Goal: Entertainment & Leisure: Consume media (video, audio)

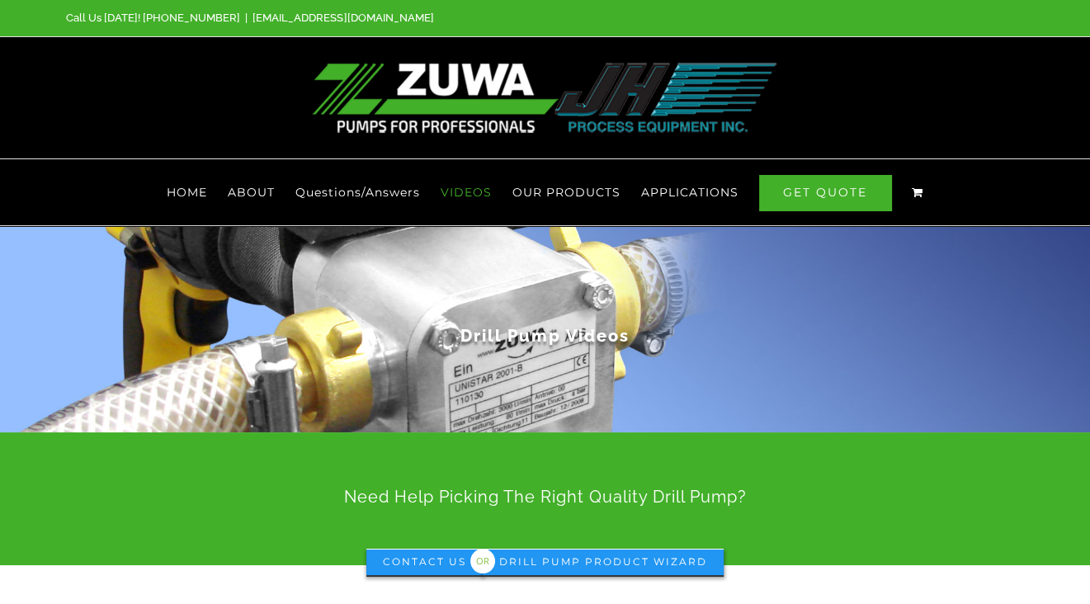
click at [462, 186] on span "VIDEOS" at bounding box center [466, 192] width 51 height 12
click at [468, 186] on span "VIDEOS" at bounding box center [466, 192] width 51 height 12
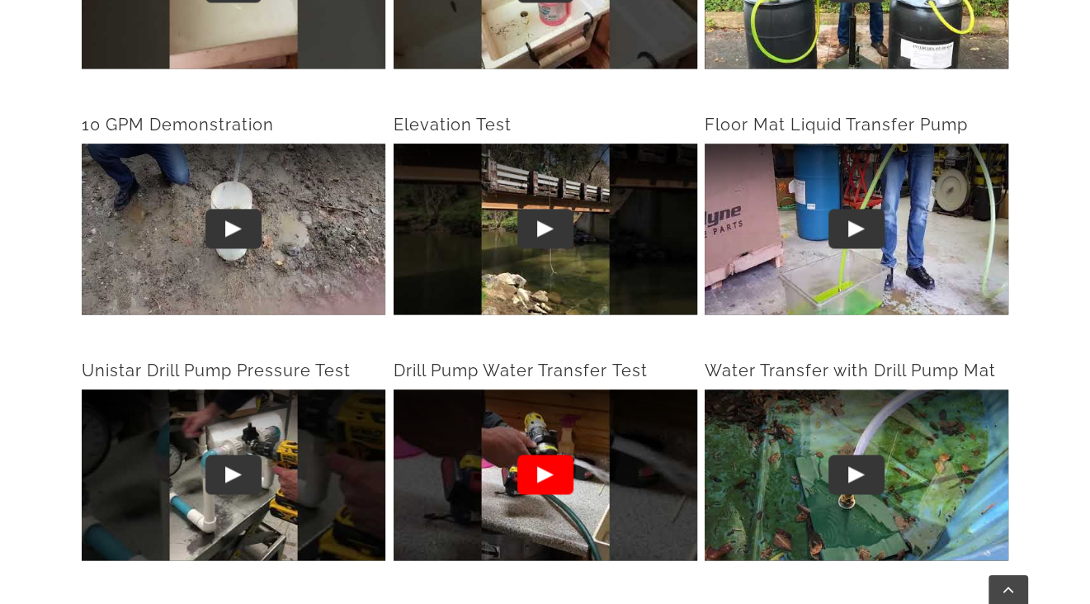
scroll to position [1980, 0]
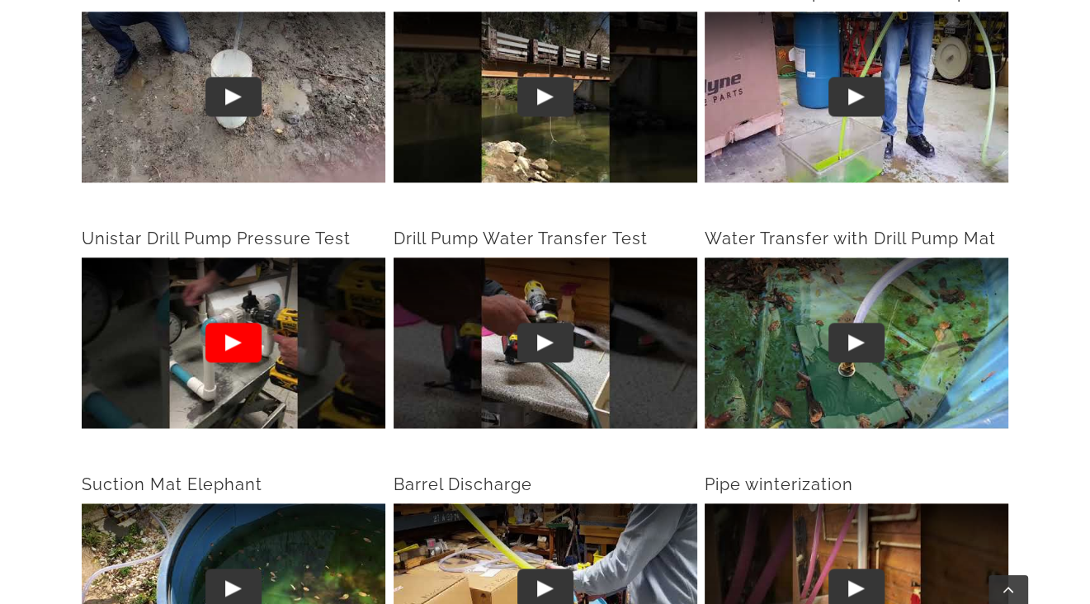
drag, startPoint x: 327, startPoint y: 337, endPoint x: 229, endPoint y: 318, distance: 100.0
click at [229, 323] on button "Play" at bounding box center [233, 343] width 56 height 40
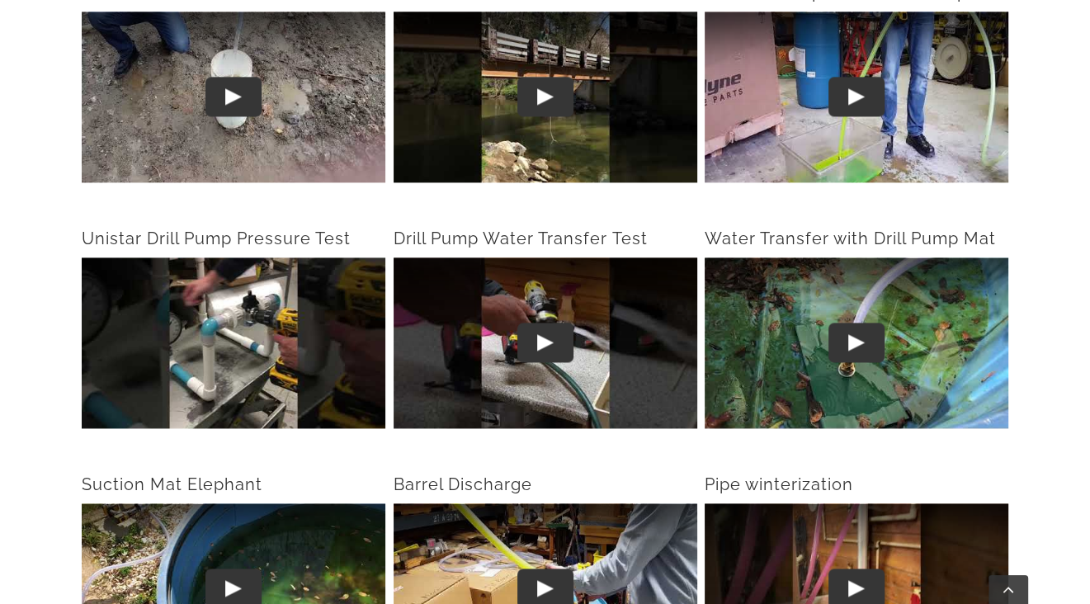
click at [321, 421] on div "Unistar Drill Pump Pressure Test Play Drill Pump Water Transfer Test Play Water…" at bounding box center [545, 338] width 935 height 246
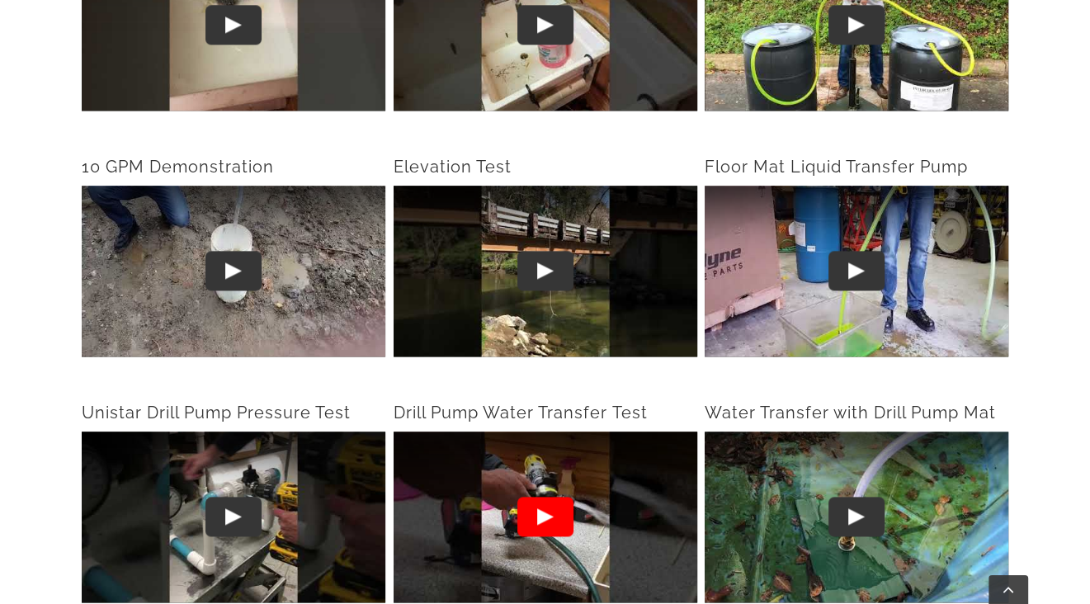
scroll to position [2063, 0]
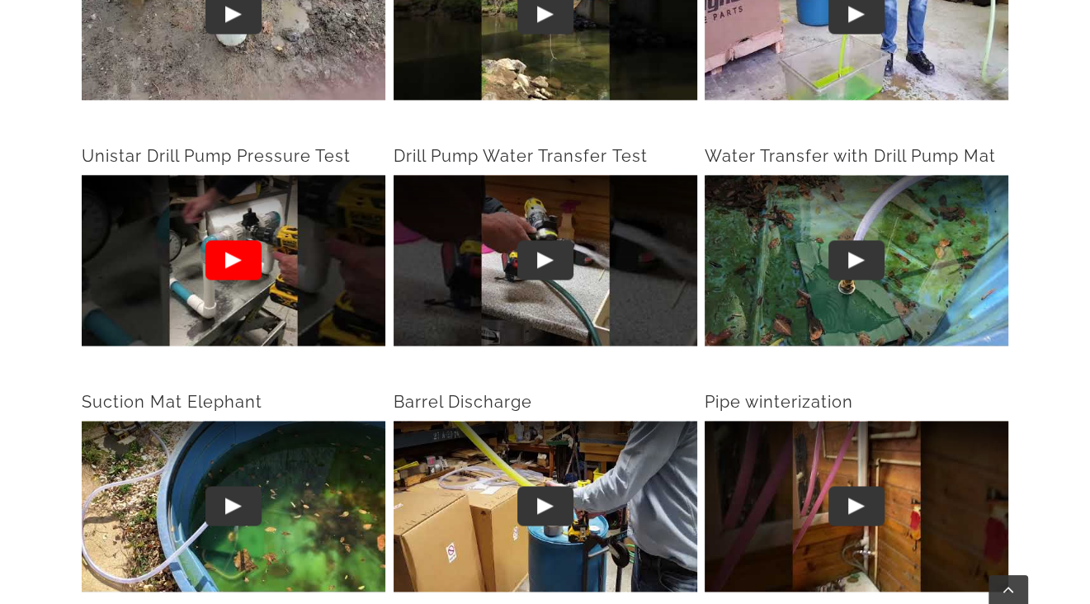
click at [254, 241] on button "Play" at bounding box center [233, 261] width 56 height 40
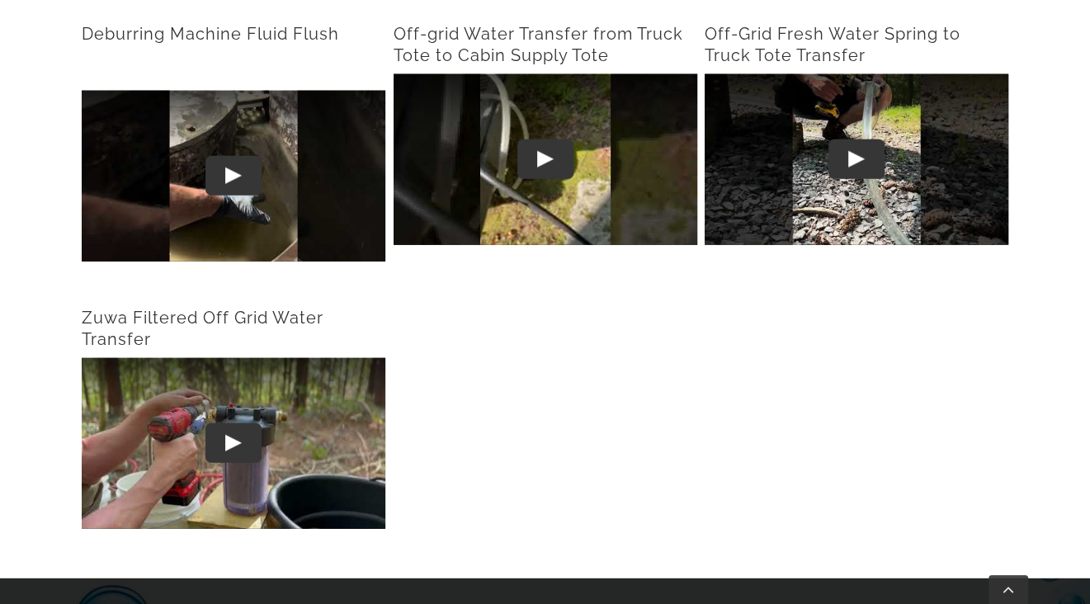
scroll to position [3713, 0]
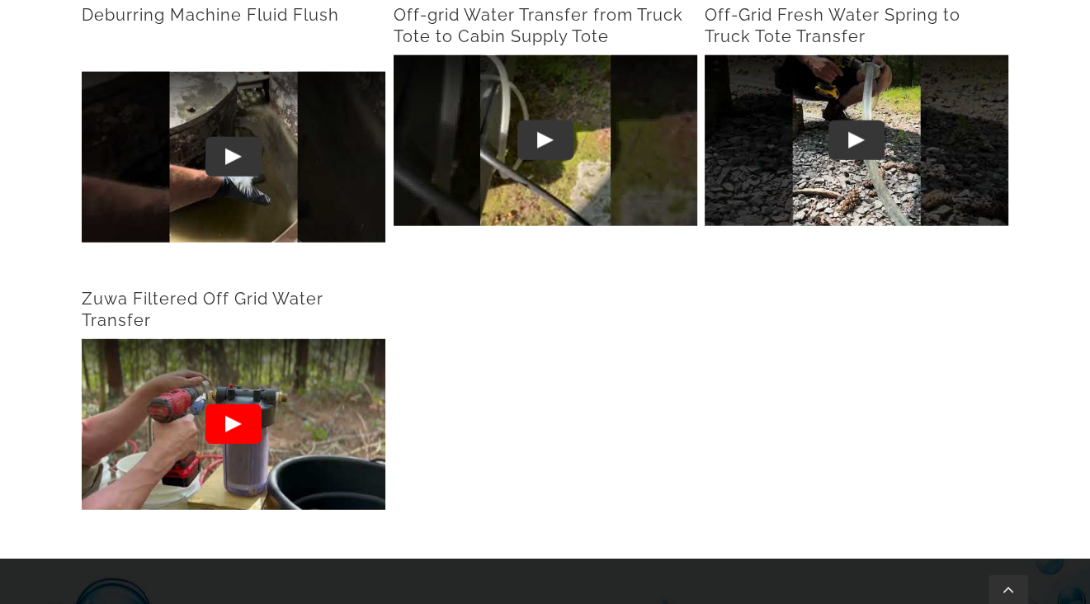
click at [311, 348] on lite-youtube "Play" at bounding box center [234, 424] width 304 height 171
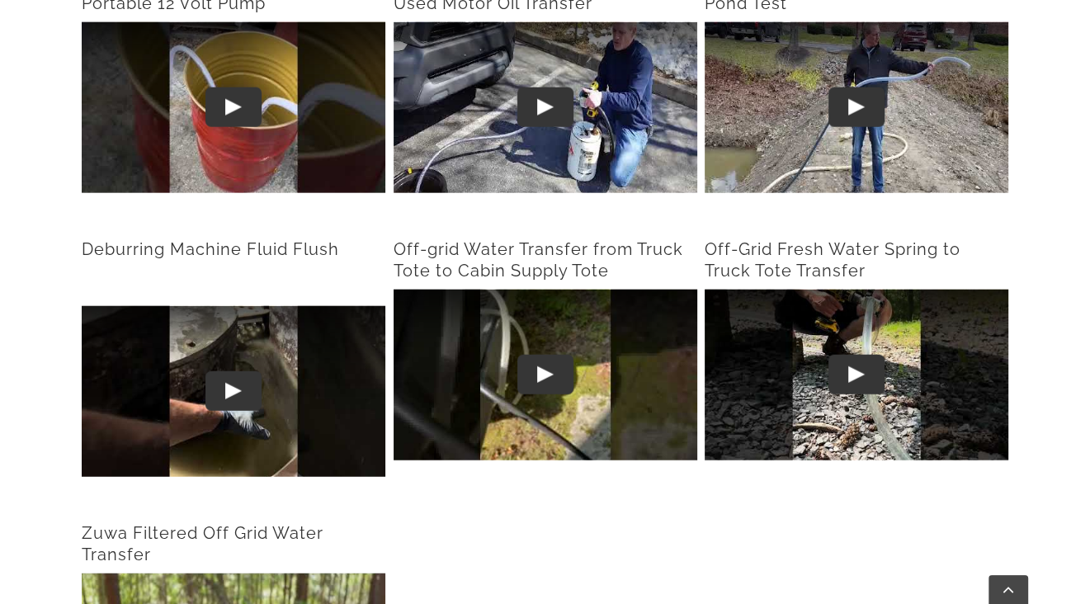
scroll to position [3465, 0]
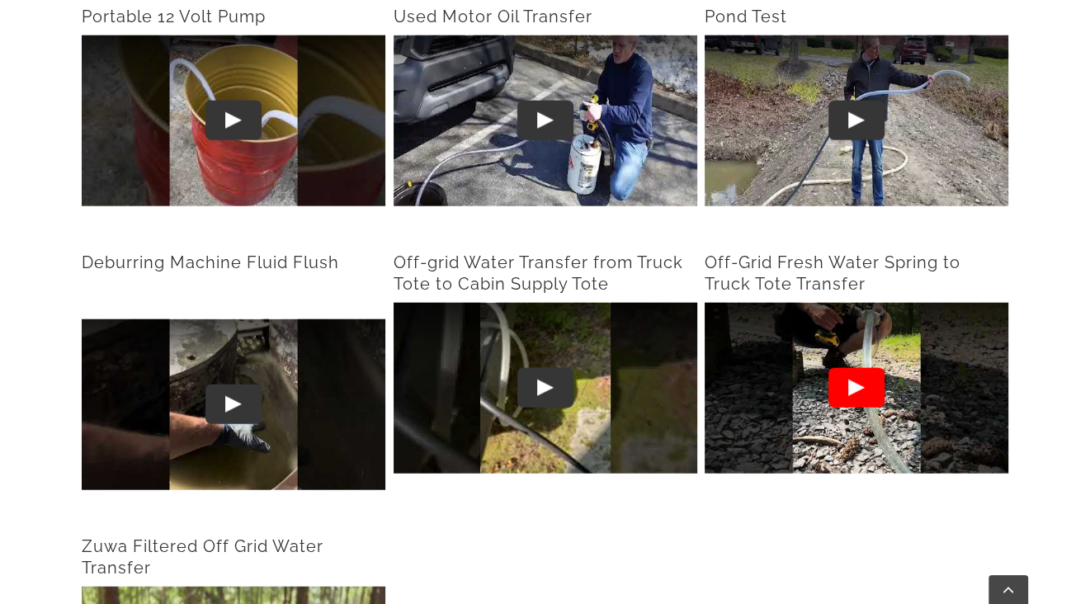
click at [858, 368] on button "Play" at bounding box center [856, 388] width 56 height 40
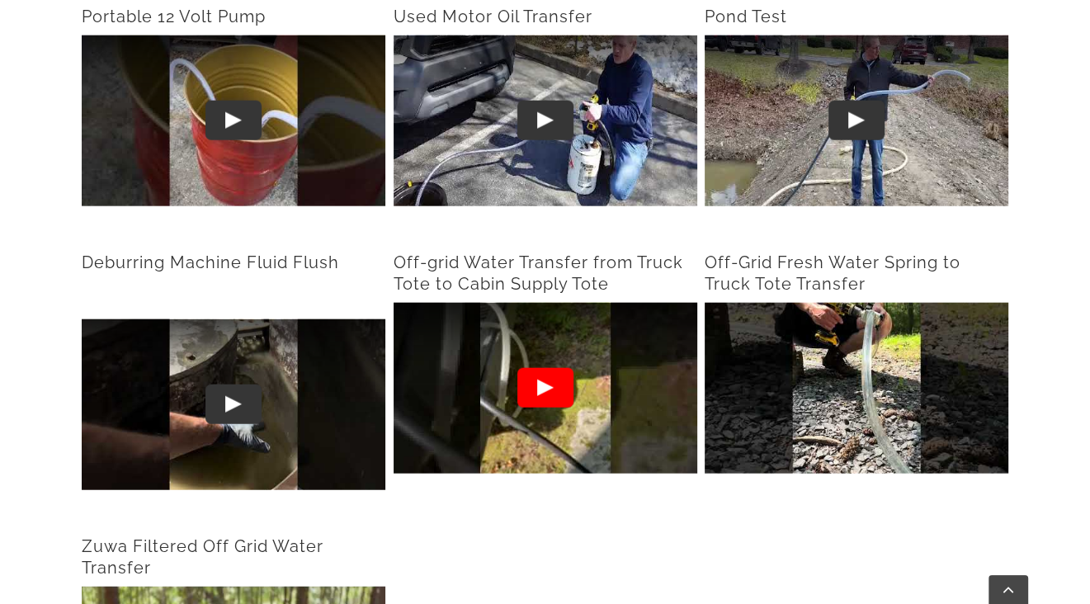
click at [552, 368] on button "Play" at bounding box center [544, 388] width 56 height 40
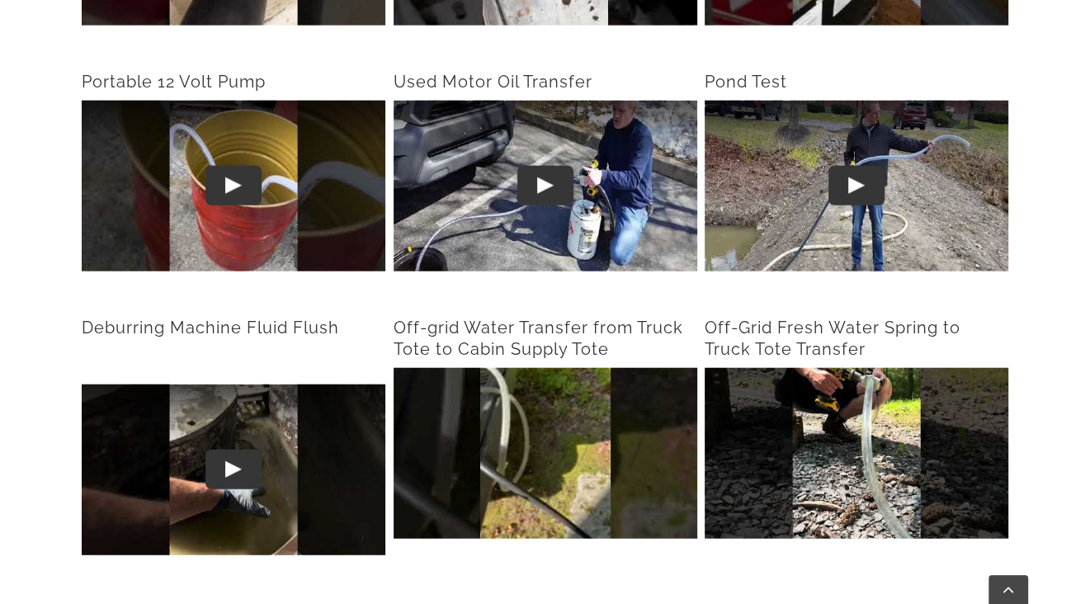
scroll to position [3300, 0]
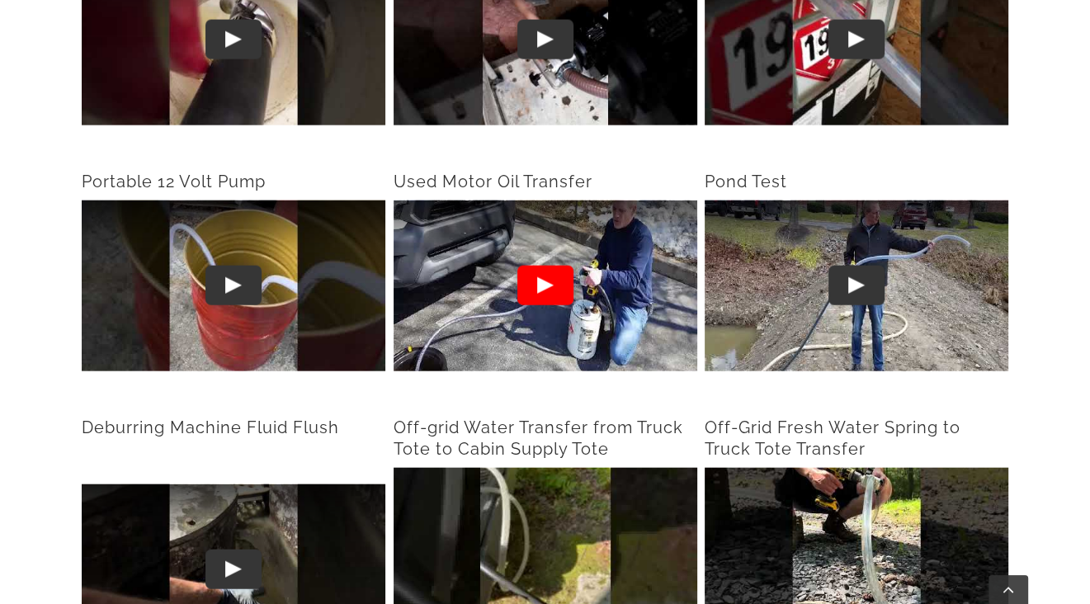
click at [554, 266] on button "Play" at bounding box center [544, 286] width 56 height 40
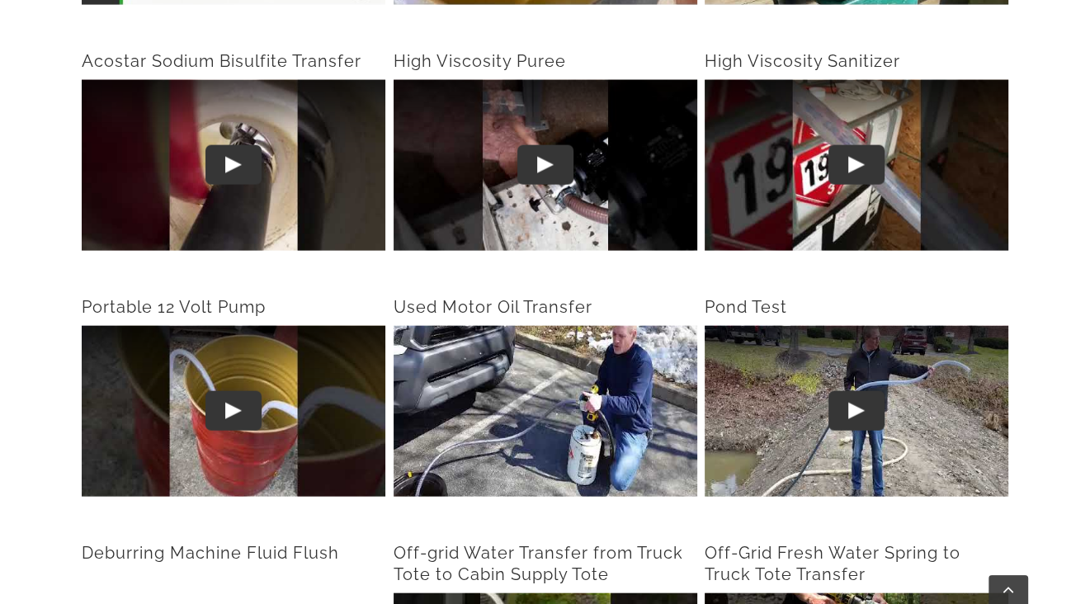
scroll to position [3135, 0]
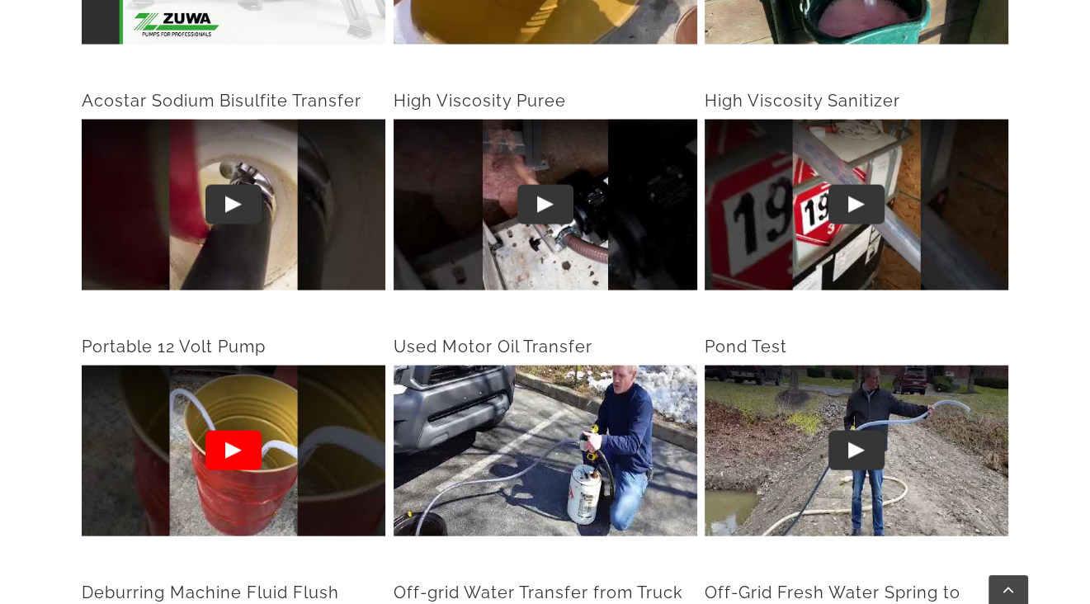
click at [224, 431] on button "Play" at bounding box center [233, 451] width 56 height 40
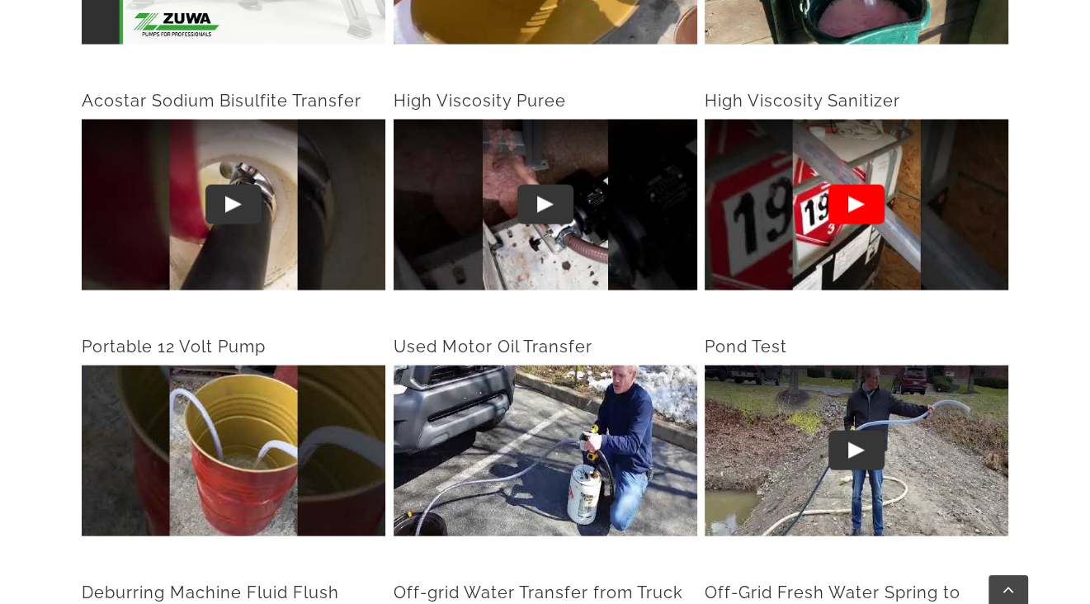
click at [853, 185] on button "Play" at bounding box center [856, 205] width 56 height 40
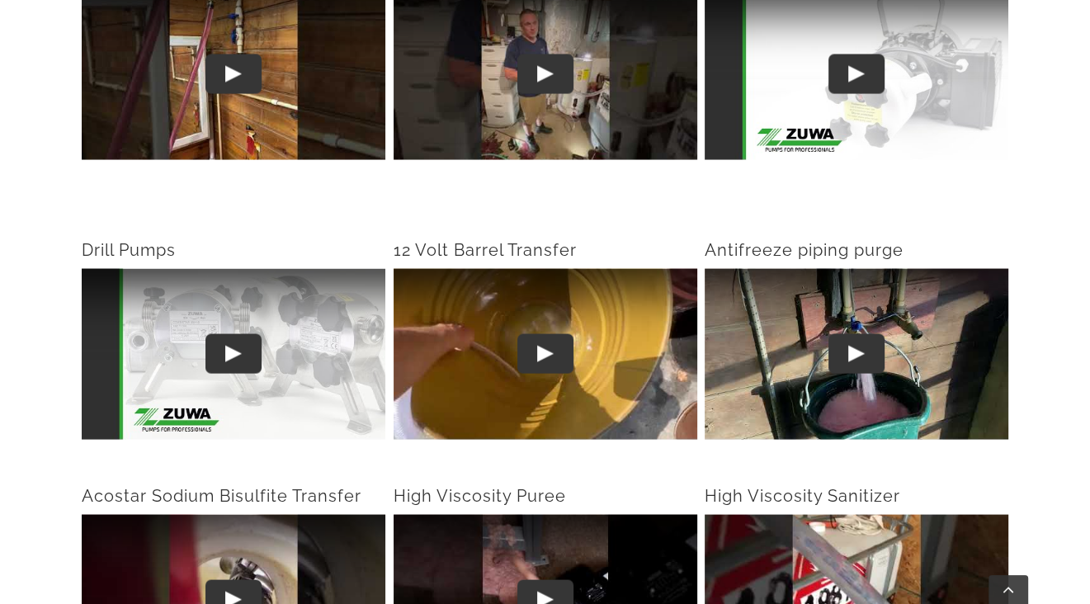
scroll to position [2640, 0]
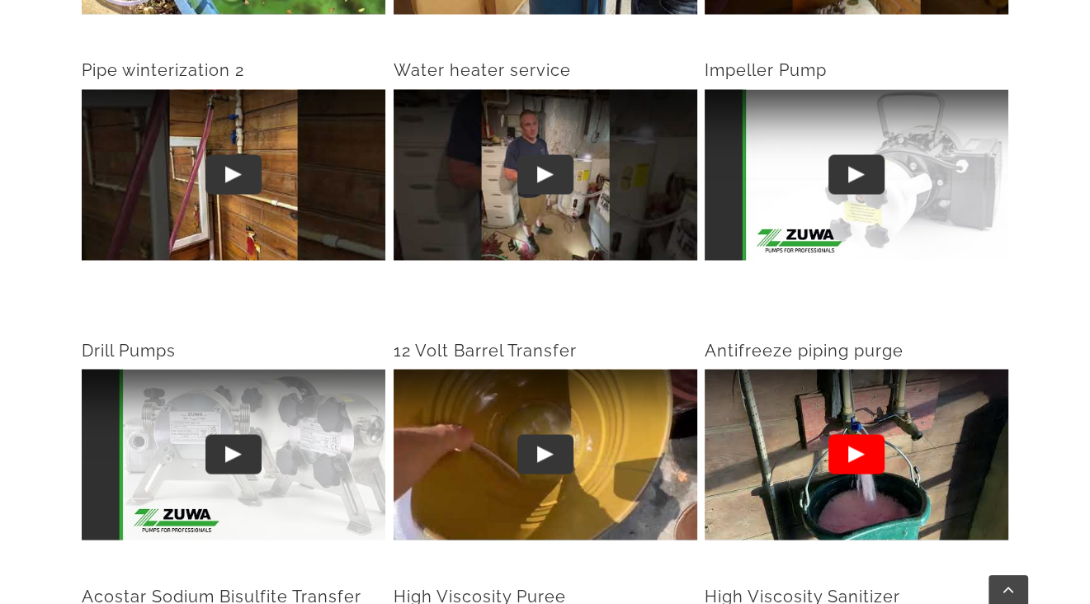
click at [864, 434] on button "Play" at bounding box center [856, 454] width 56 height 40
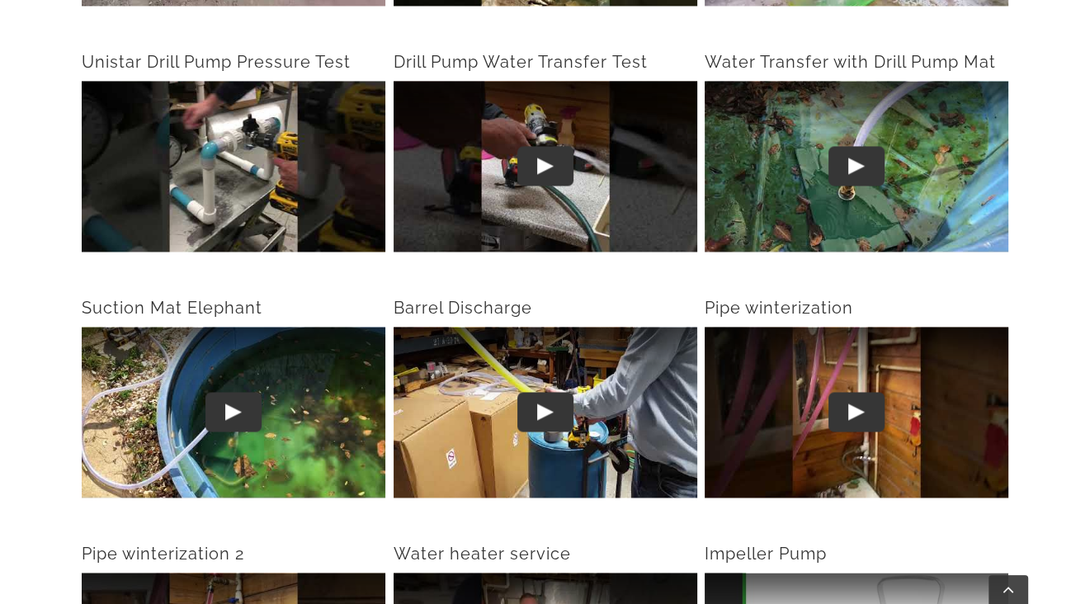
scroll to position [2063, 0]
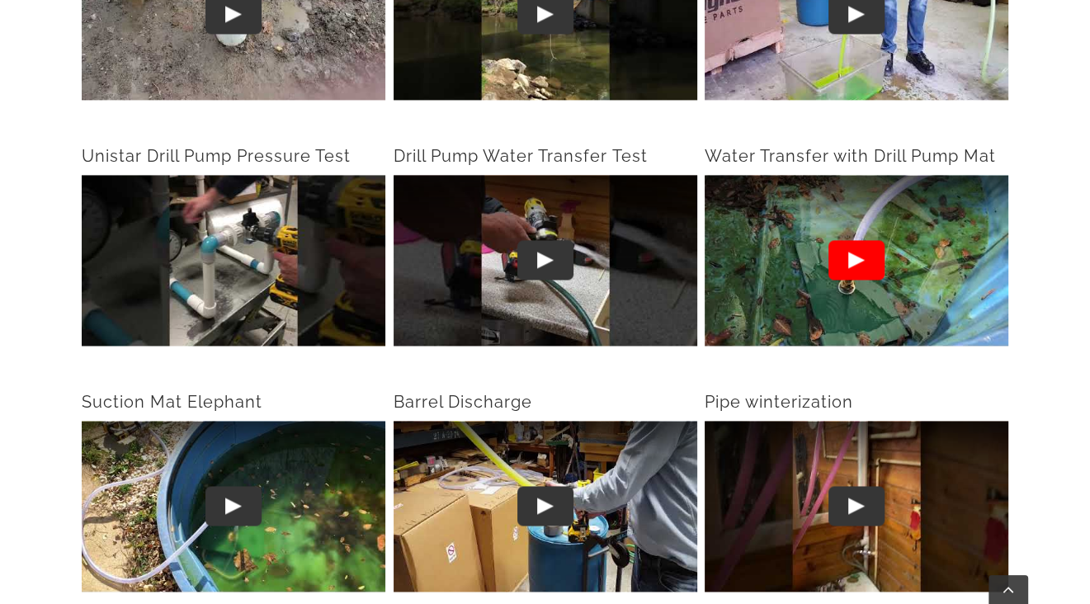
click at [865, 241] on button "Play" at bounding box center [856, 261] width 56 height 40
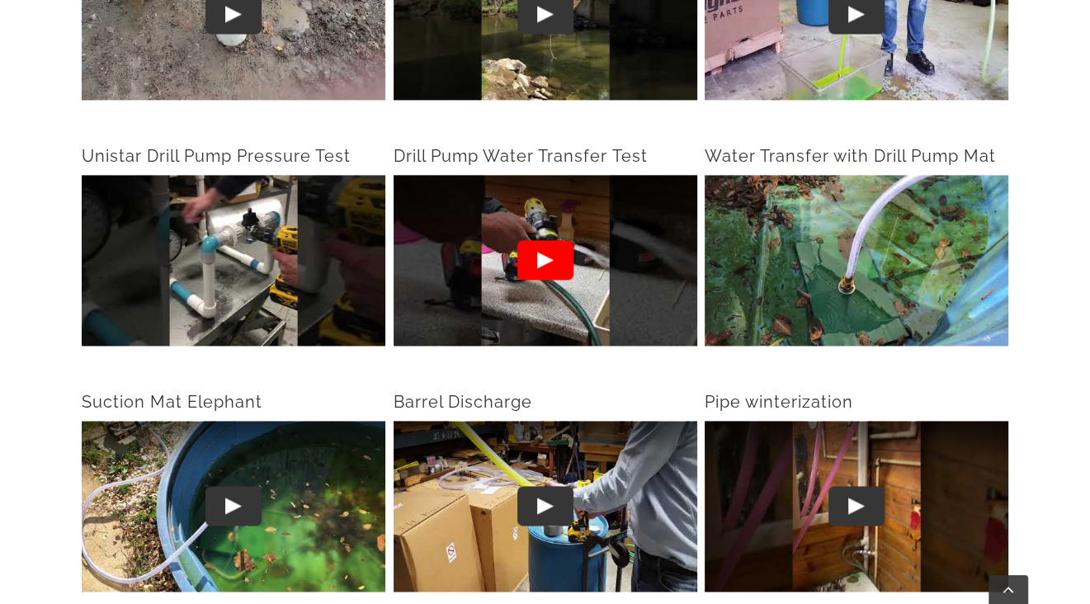
click at [545, 241] on button "Play" at bounding box center [544, 261] width 56 height 40
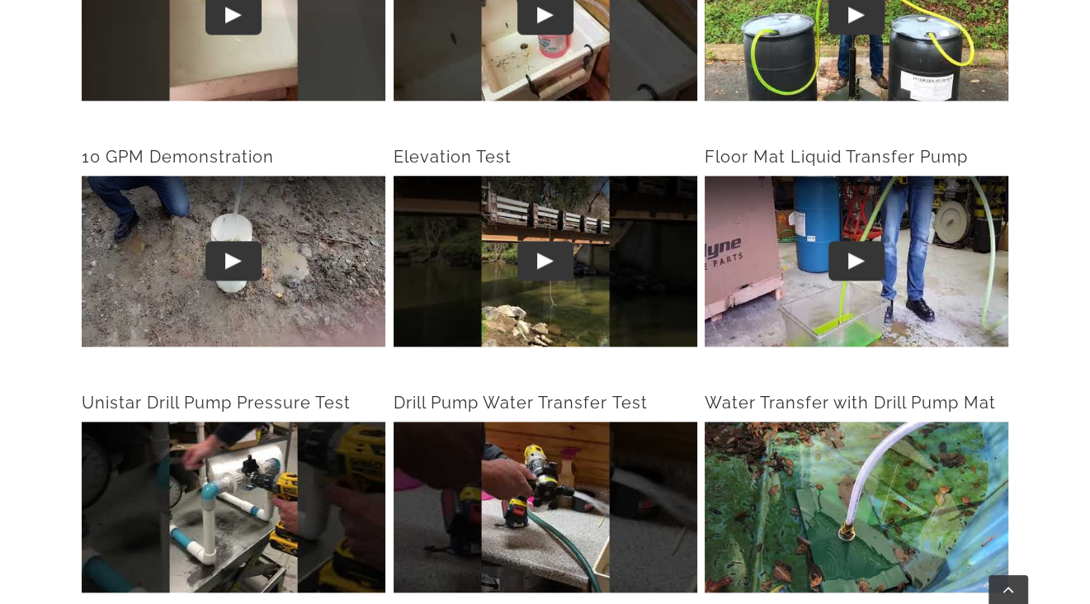
scroll to position [1815, 0]
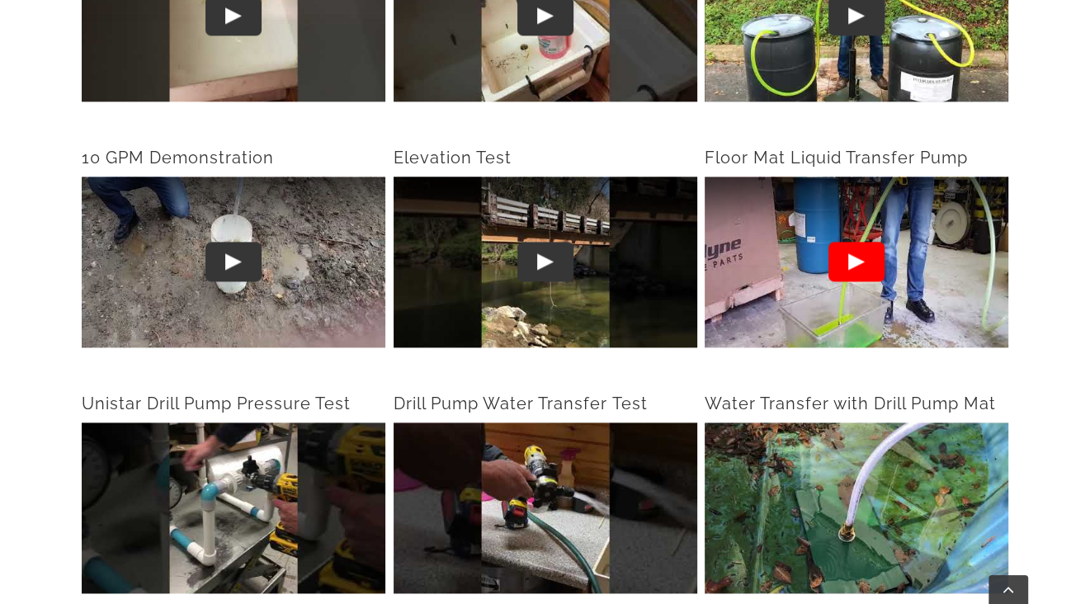
click at [852, 243] on button "Play" at bounding box center [856, 263] width 56 height 40
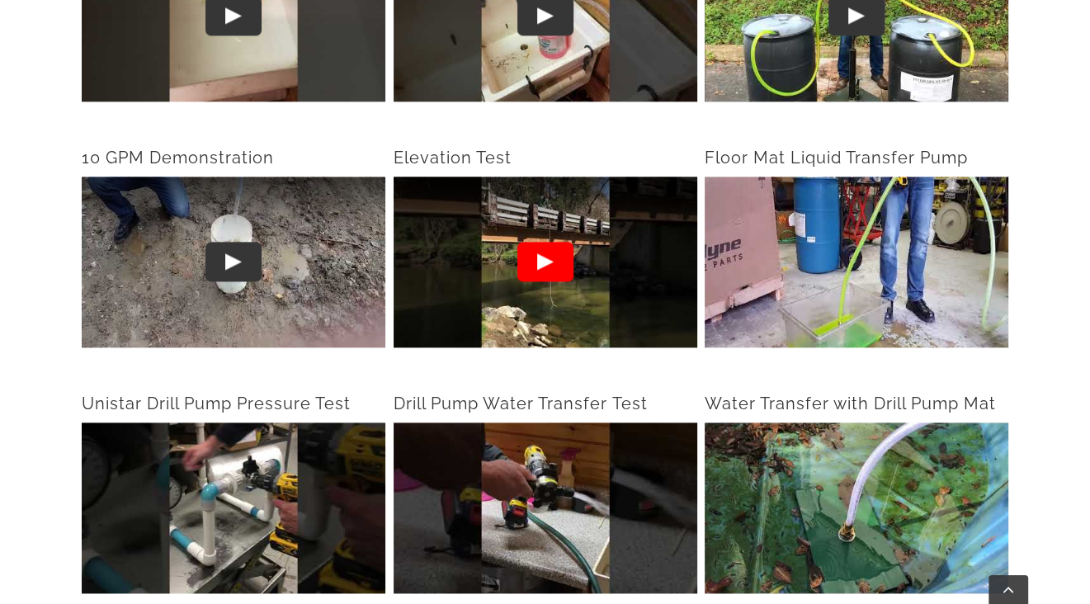
click at [548, 243] on button "Play" at bounding box center [544, 263] width 56 height 40
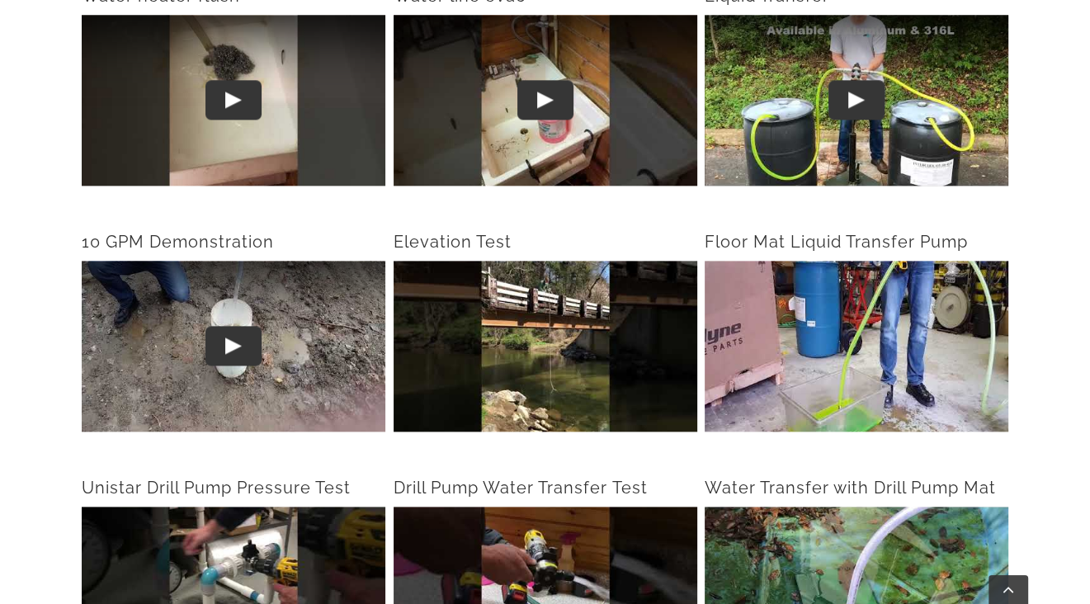
scroll to position [1650, 0]
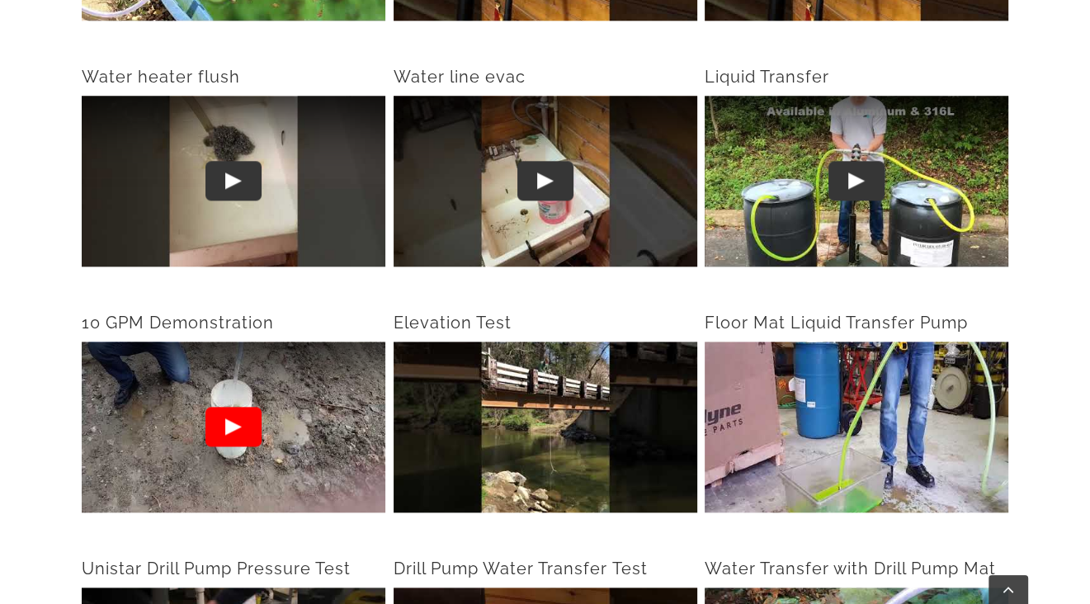
click at [234, 408] on button "Play" at bounding box center [233, 428] width 56 height 40
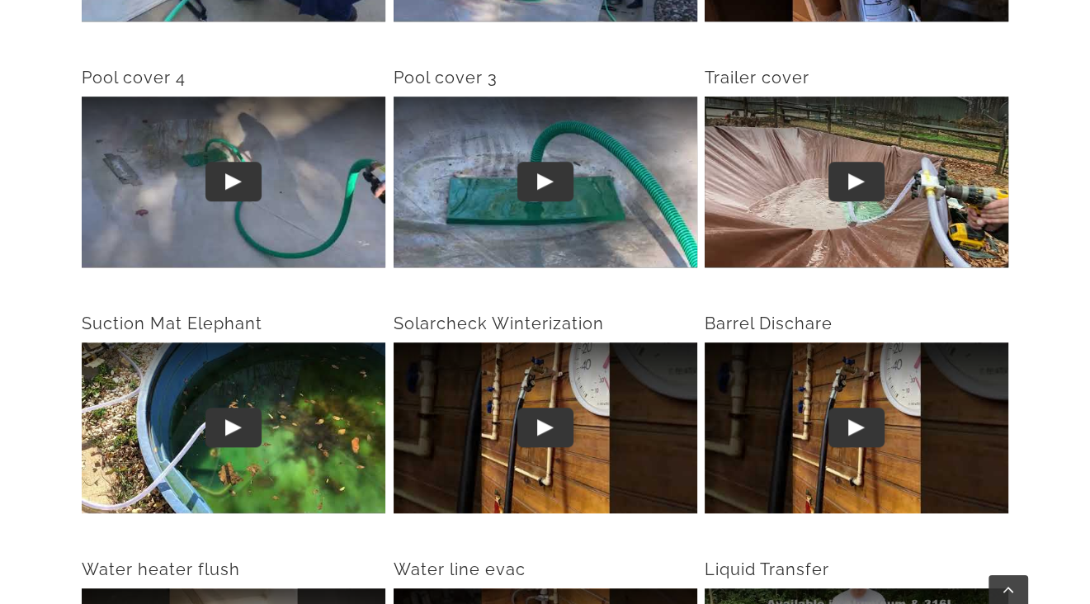
scroll to position [1155, 0]
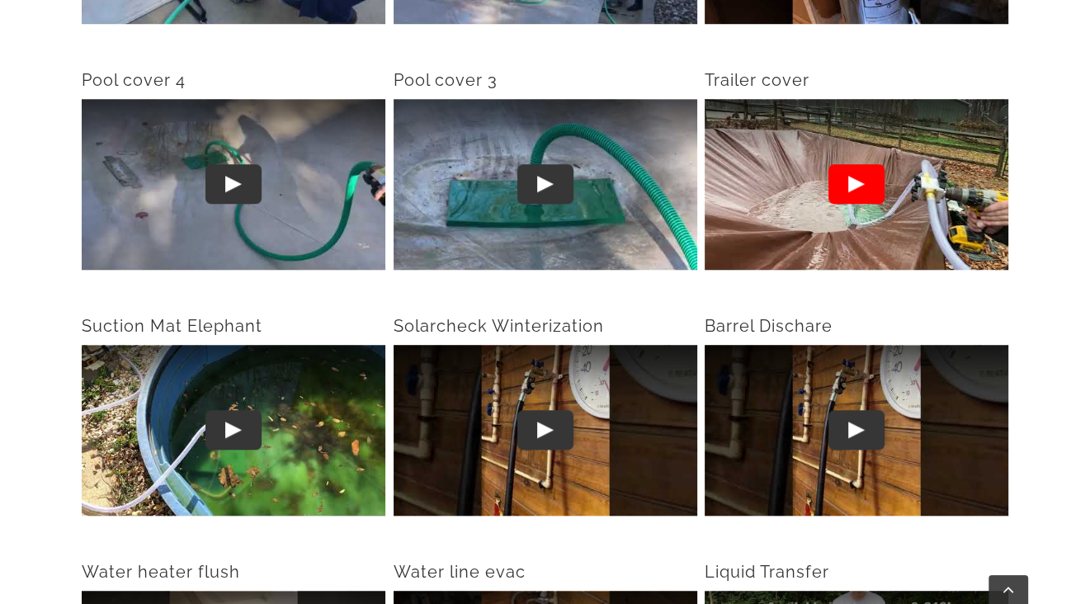
click at [863, 165] on button "Play" at bounding box center [856, 185] width 56 height 40
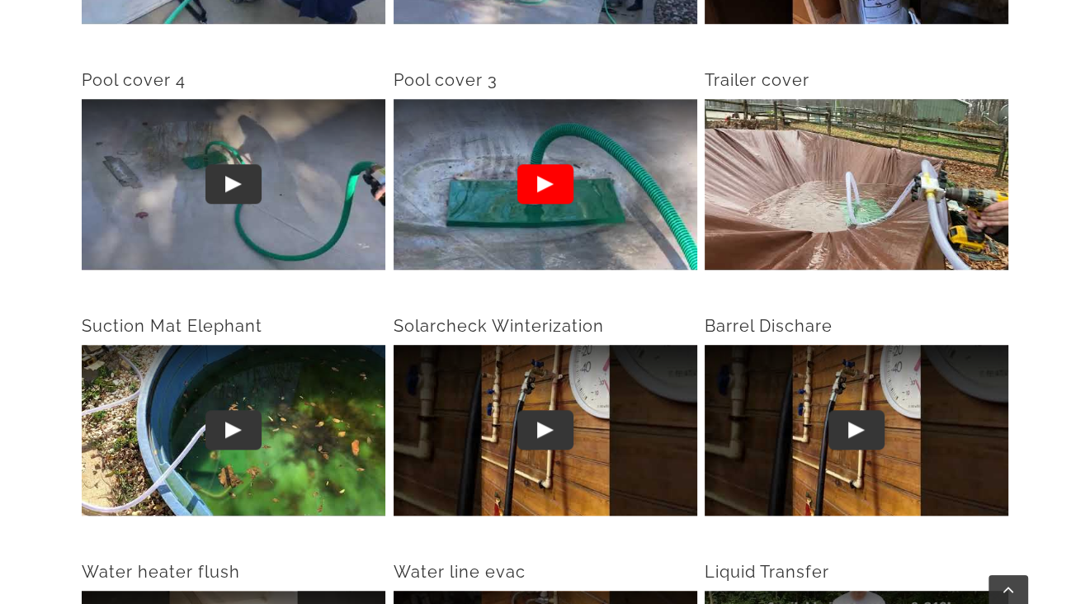
click at [575, 158] on lite-youtube "Play" at bounding box center [546, 184] width 304 height 171
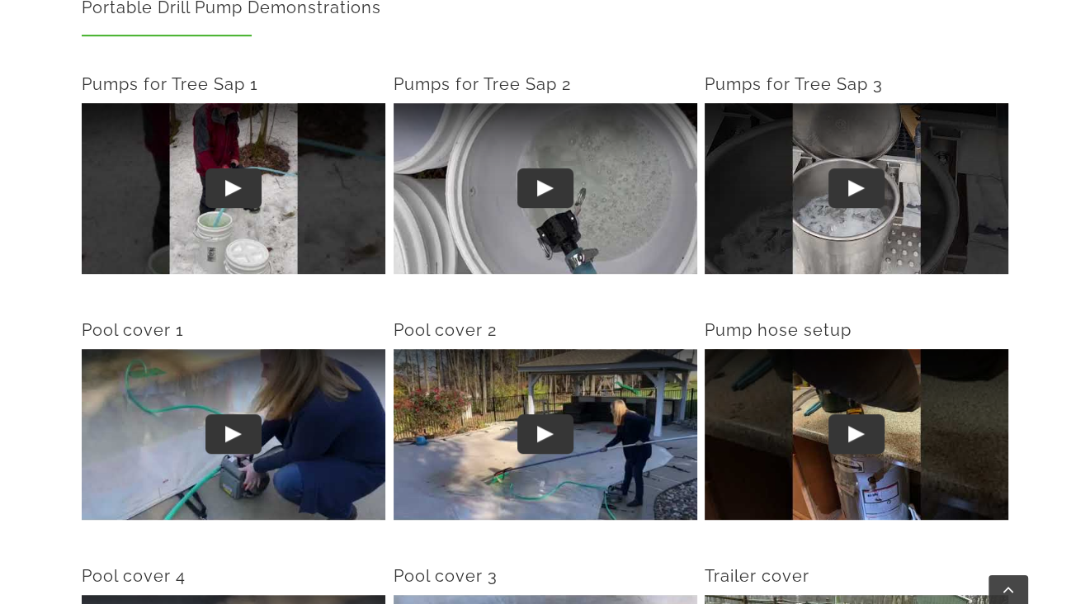
scroll to position [660, 0]
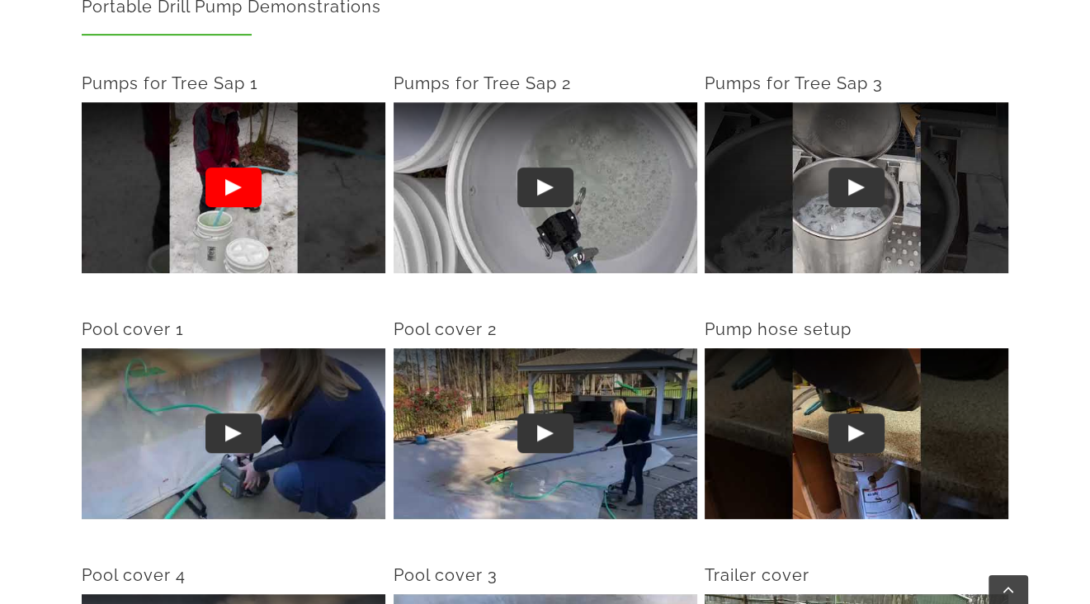
click at [221, 168] on button "Play" at bounding box center [233, 188] width 56 height 40
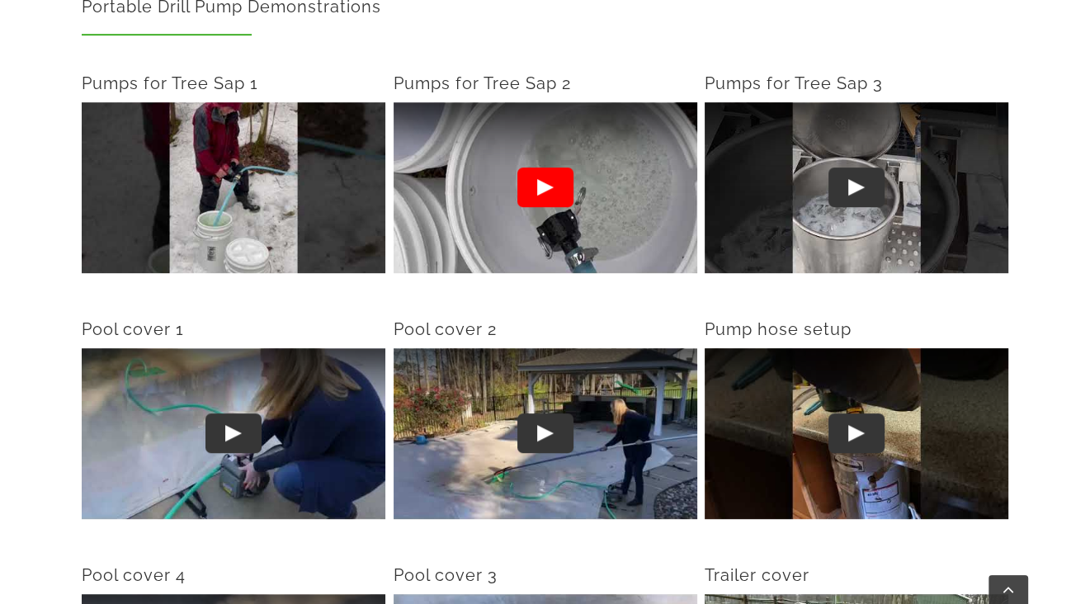
click at [550, 135] on lite-youtube "Play" at bounding box center [546, 187] width 304 height 171
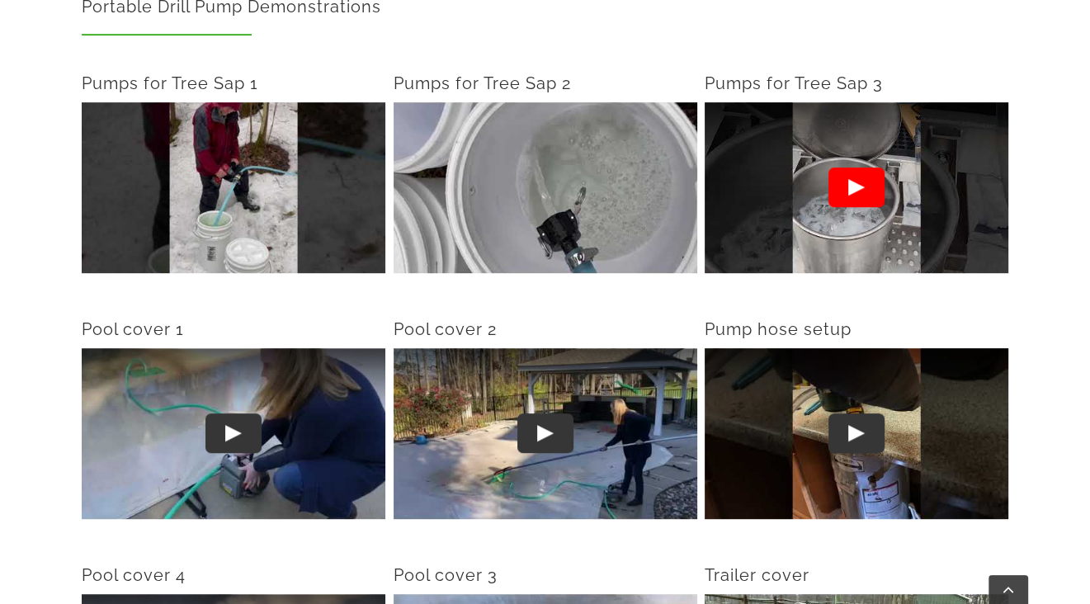
click at [842, 168] on button "Play" at bounding box center [856, 188] width 56 height 40
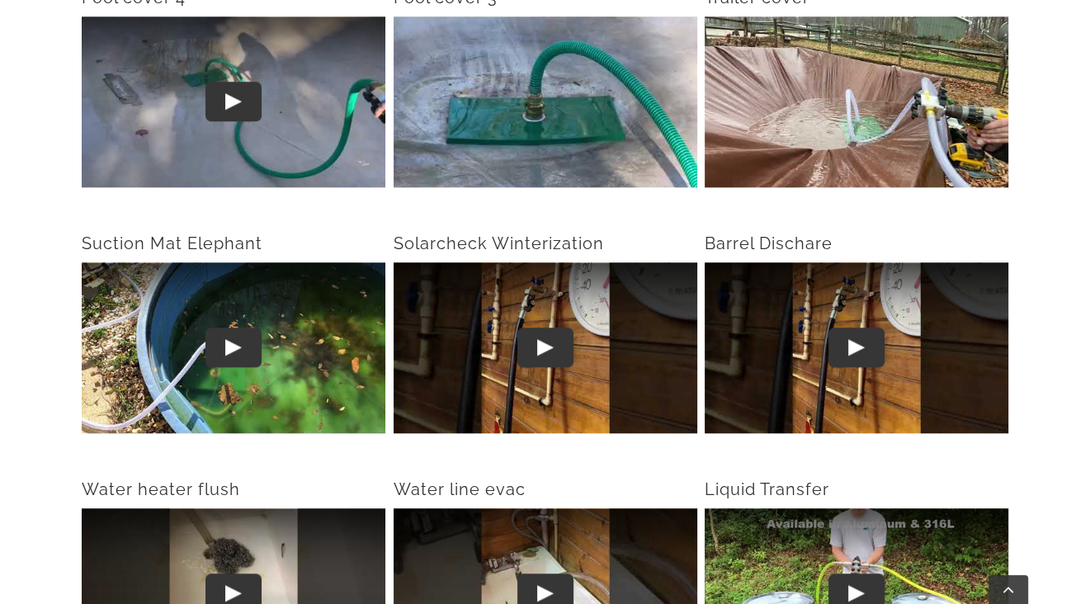
scroll to position [1238, 0]
click at [535, 328] on button "Play" at bounding box center [544, 348] width 56 height 40
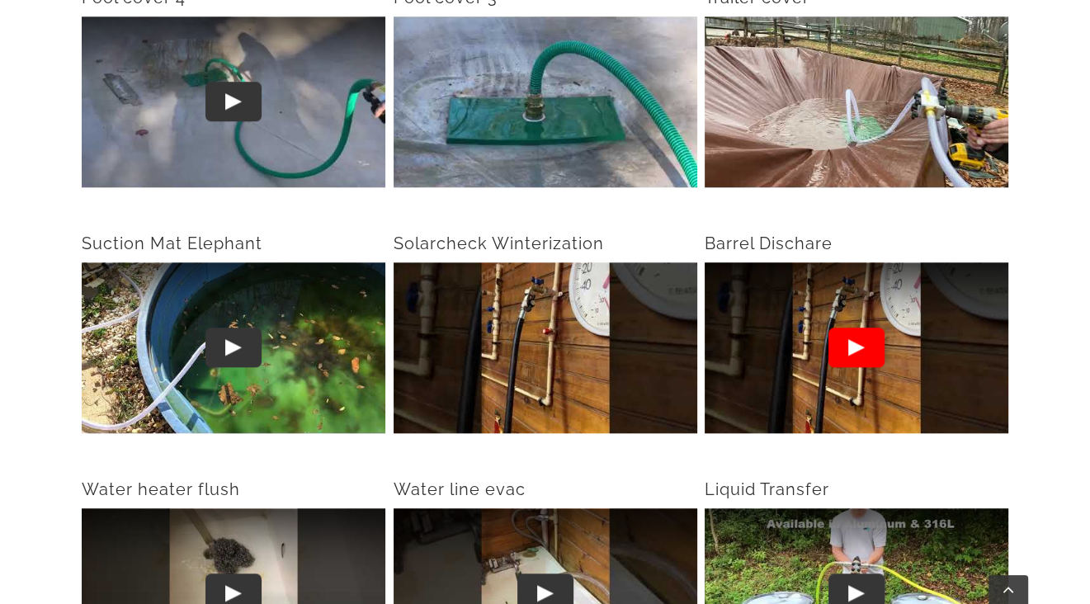
click at [837, 328] on button "Play" at bounding box center [856, 348] width 56 height 40
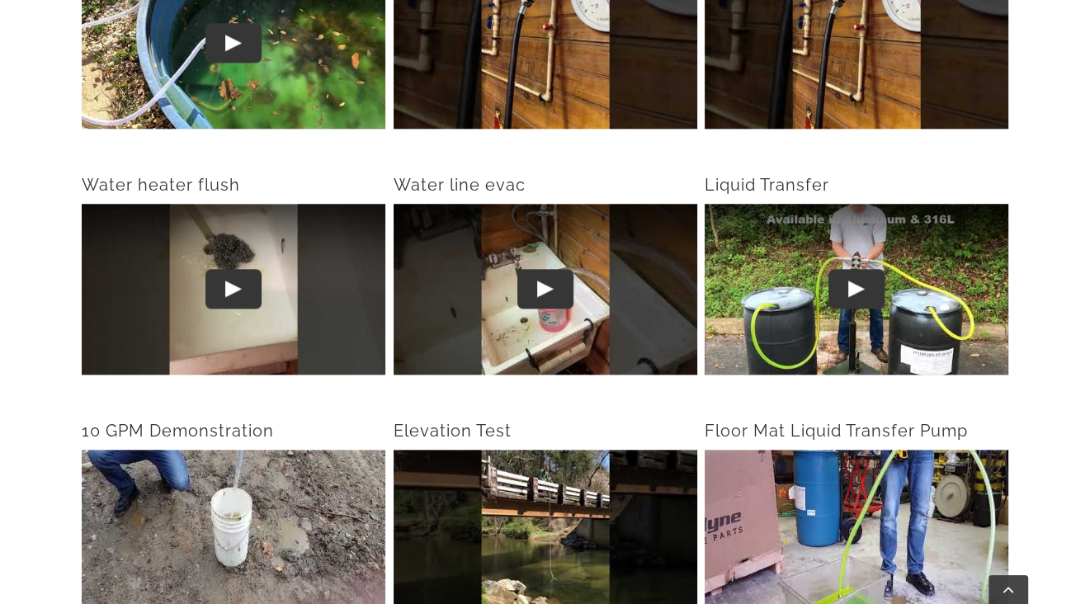
scroll to position [1568, 0]
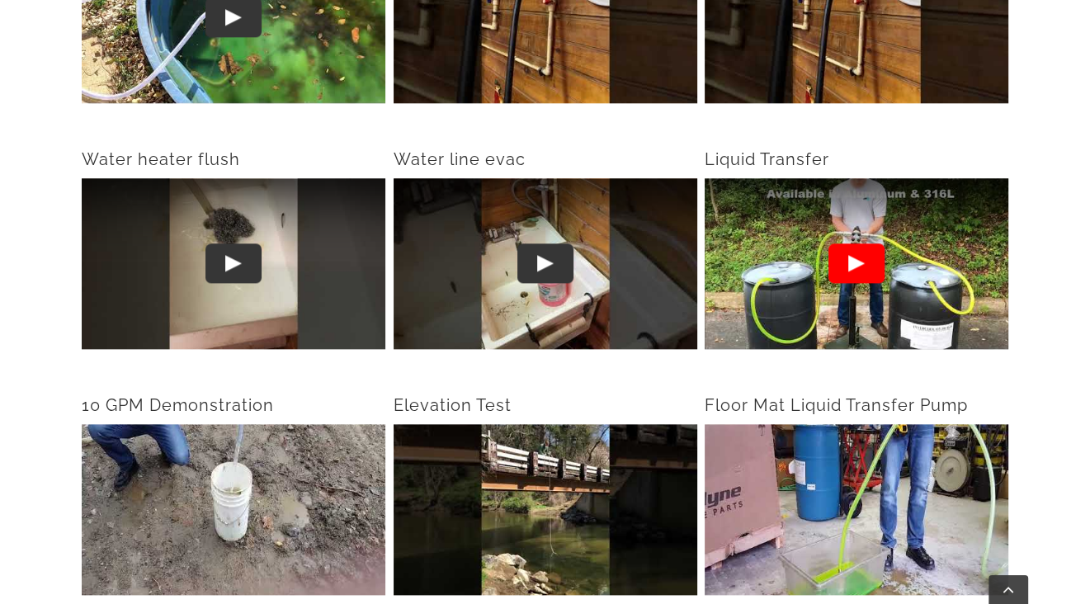
click at [862, 244] on button "Play" at bounding box center [856, 264] width 56 height 40
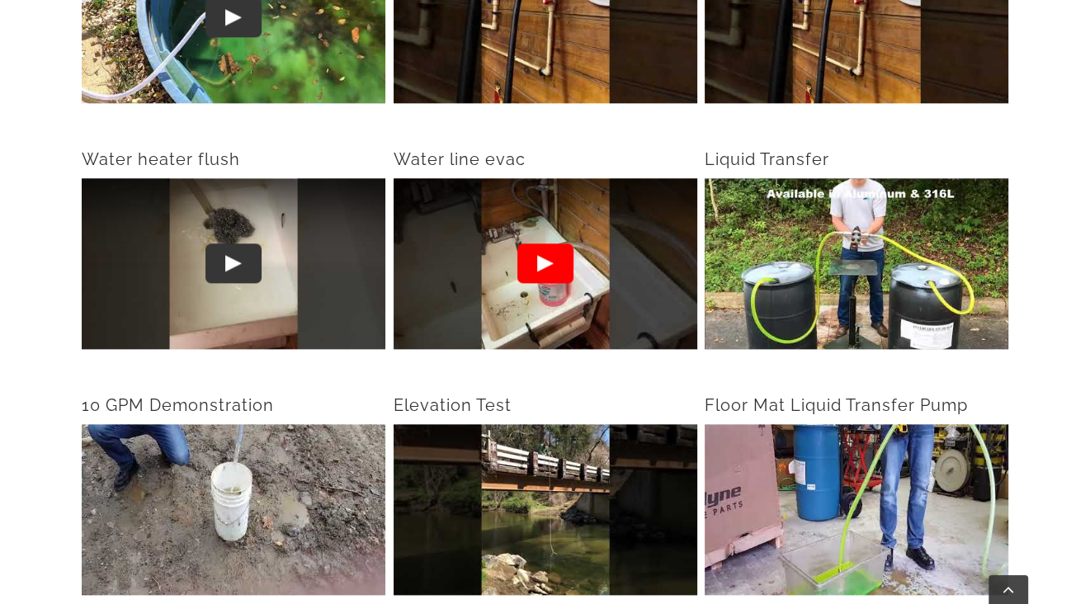
click at [531, 244] on button "Play" at bounding box center [544, 264] width 56 height 40
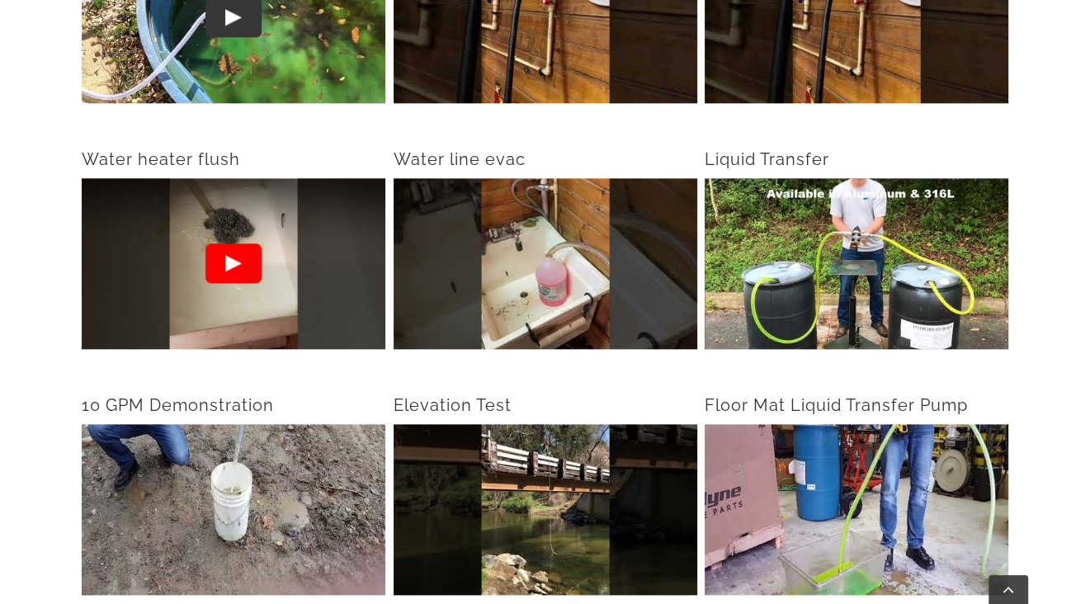
click at [237, 244] on button "Play" at bounding box center [233, 264] width 56 height 40
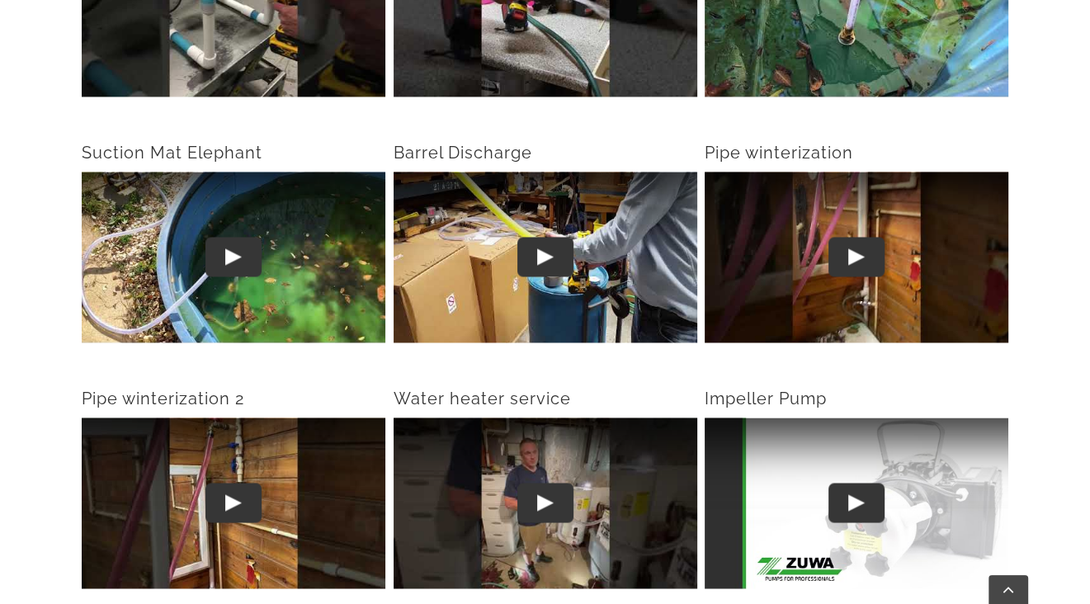
scroll to position [2310, 0]
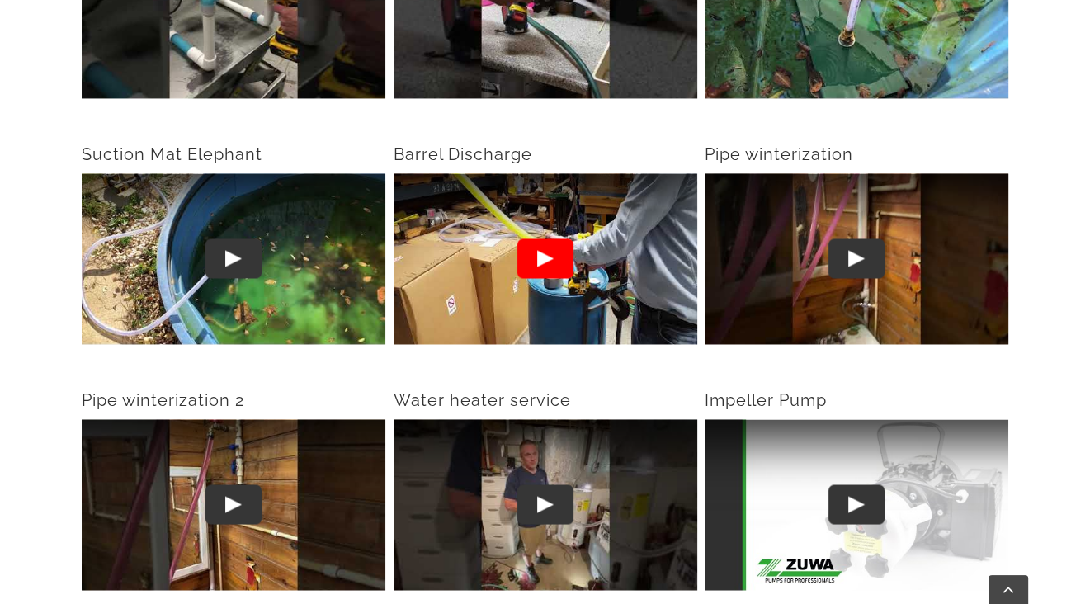
click at [533, 238] on button "Play" at bounding box center [544, 258] width 56 height 40
